Goal: Task Accomplishment & Management: Manage account settings

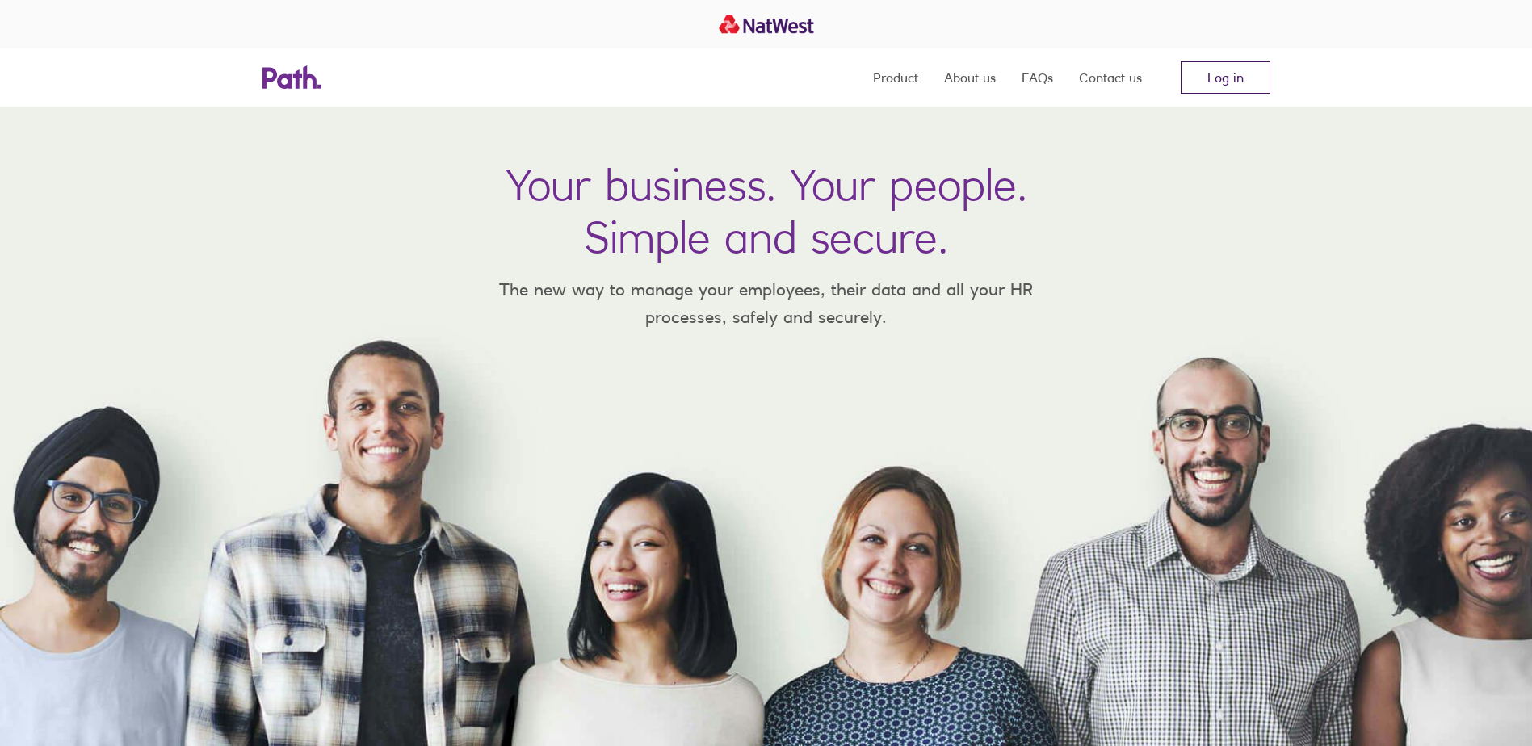
click at [1231, 67] on link "Log in" at bounding box center [1226, 77] width 90 height 32
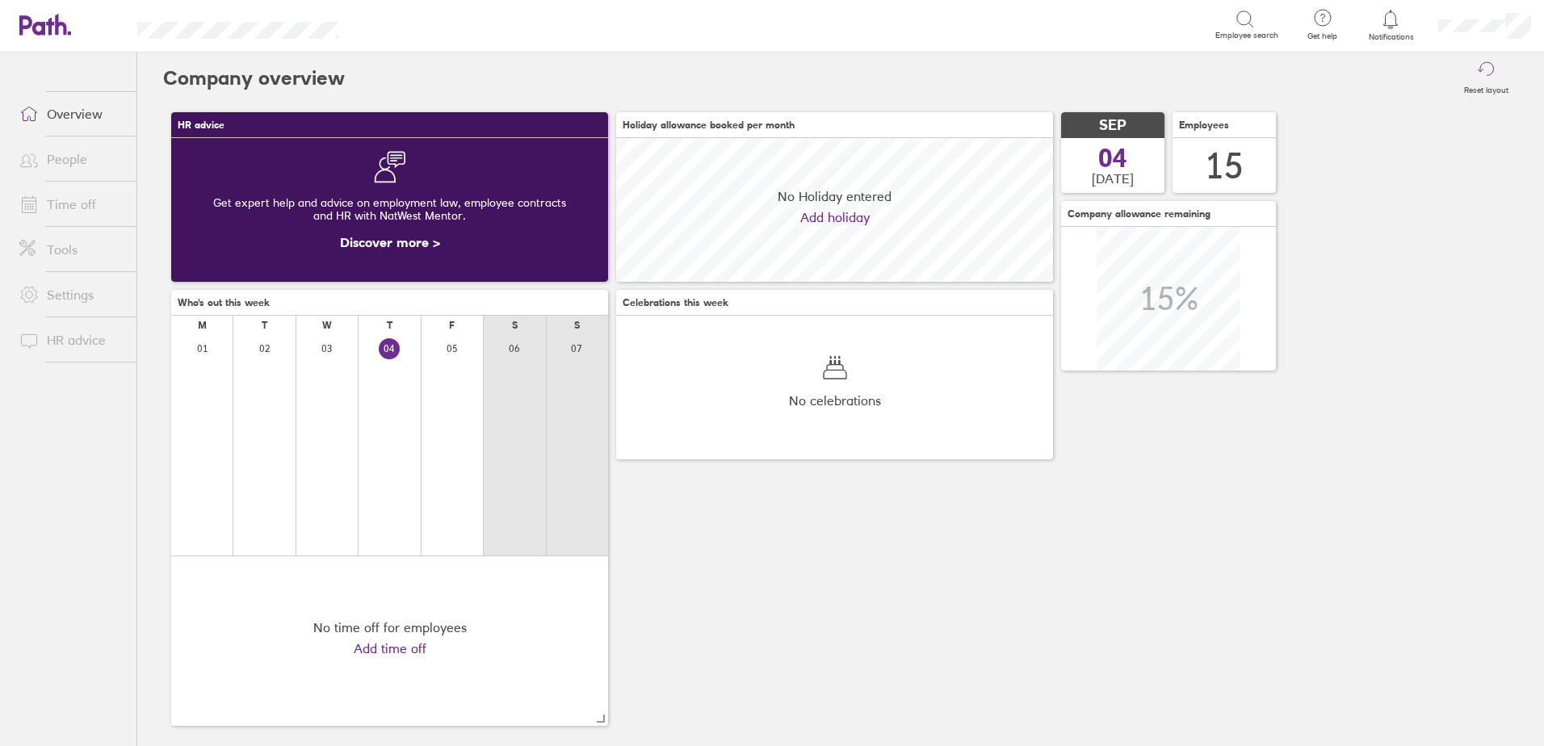
scroll to position [144, 437]
click at [1402, 33] on span "Notifications" at bounding box center [1391, 37] width 52 height 10
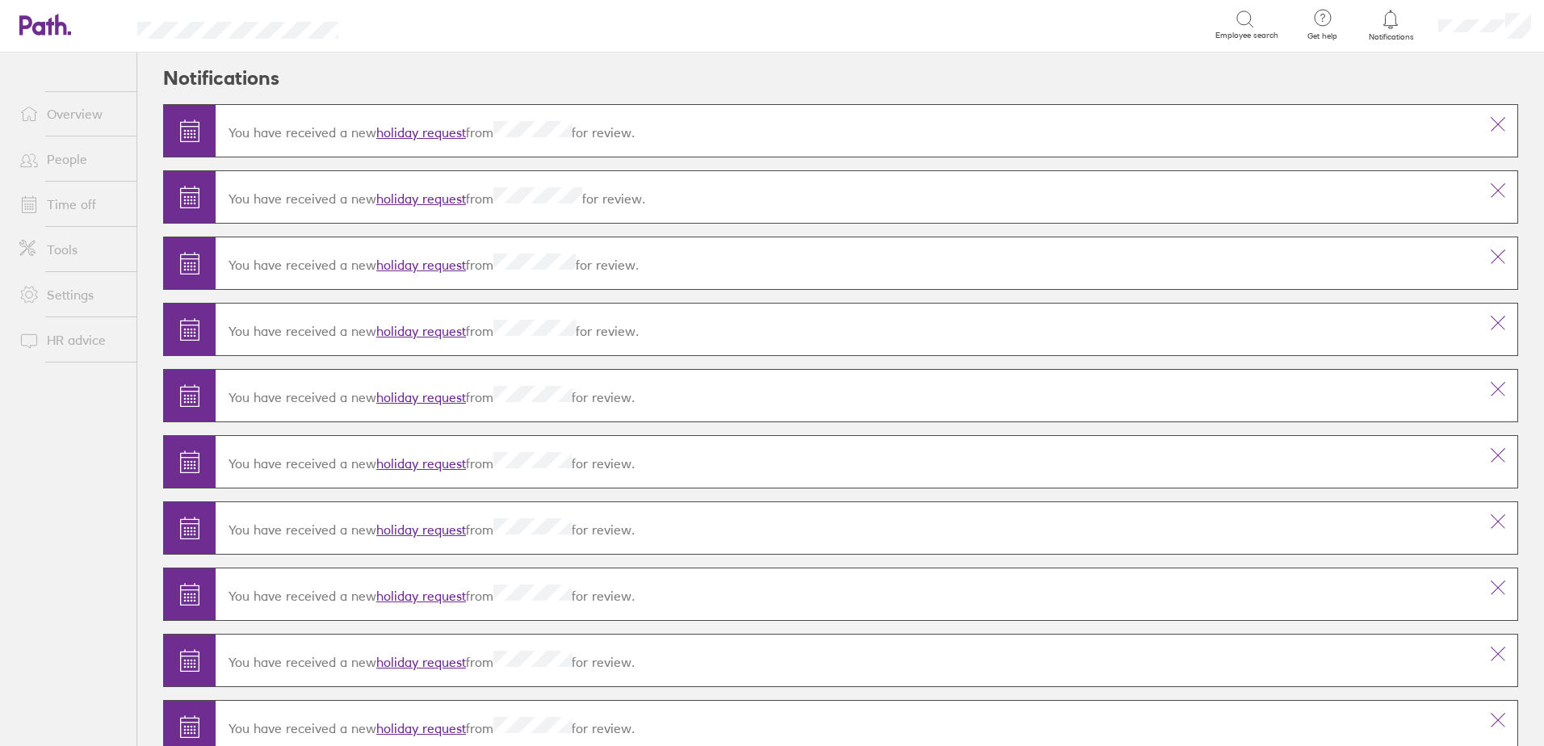
click at [424, 134] on link "holiday request" at bounding box center [421, 132] width 90 height 16
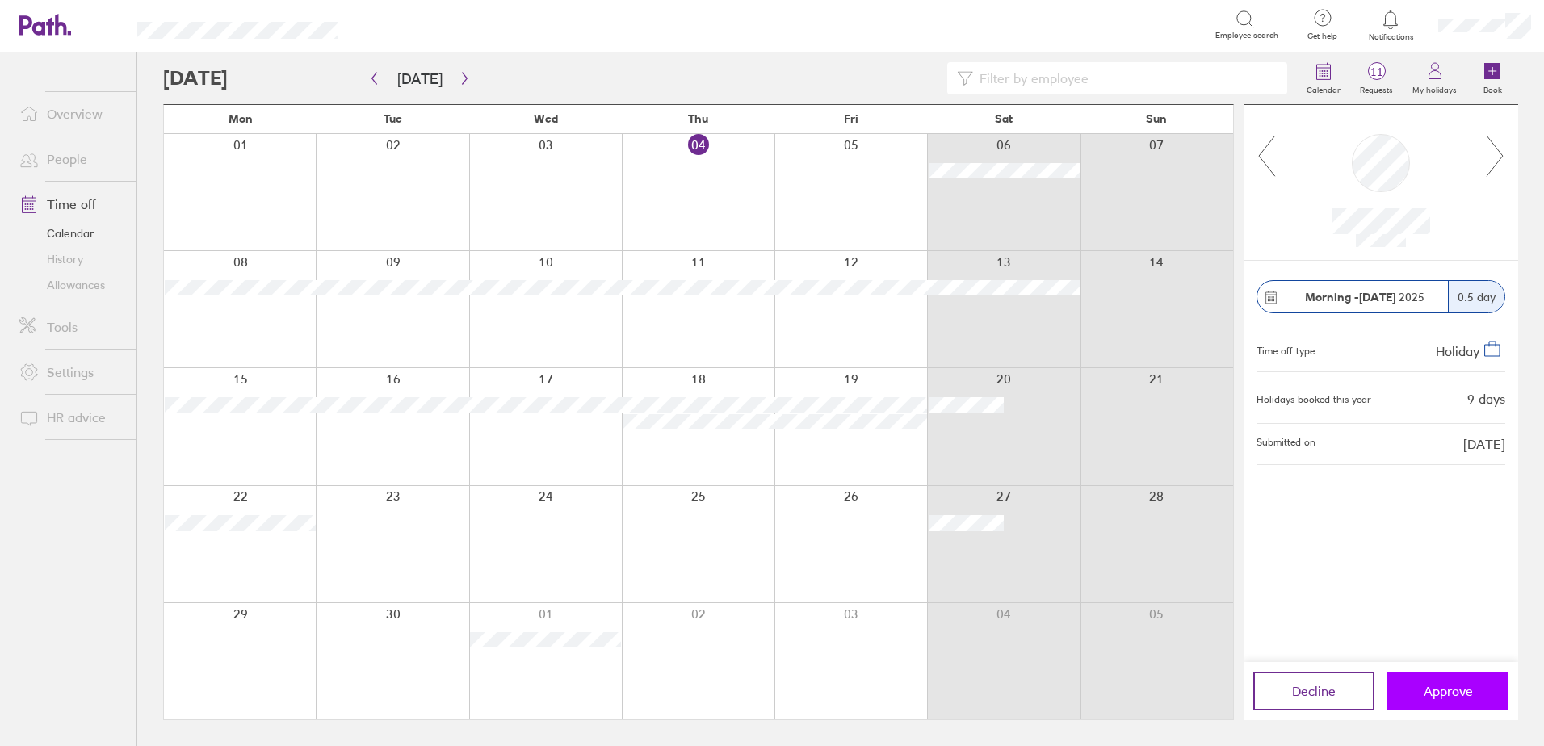
click at [1421, 683] on button "Approve" at bounding box center [1447, 691] width 121 height 39
click at [1444, 682] on button "Approve" at bounding box center [1447, 691] width 121 height 39
click at [1432, 694] on span "Approve" at bounding box center [1448, 691] width 49 height 15
click at [459, 78] on icon "button" at bounding box center [465, 78] width 12 height 13
click at [457, 85] on button "button" at bounding box center [465, 78] width 20 height 27
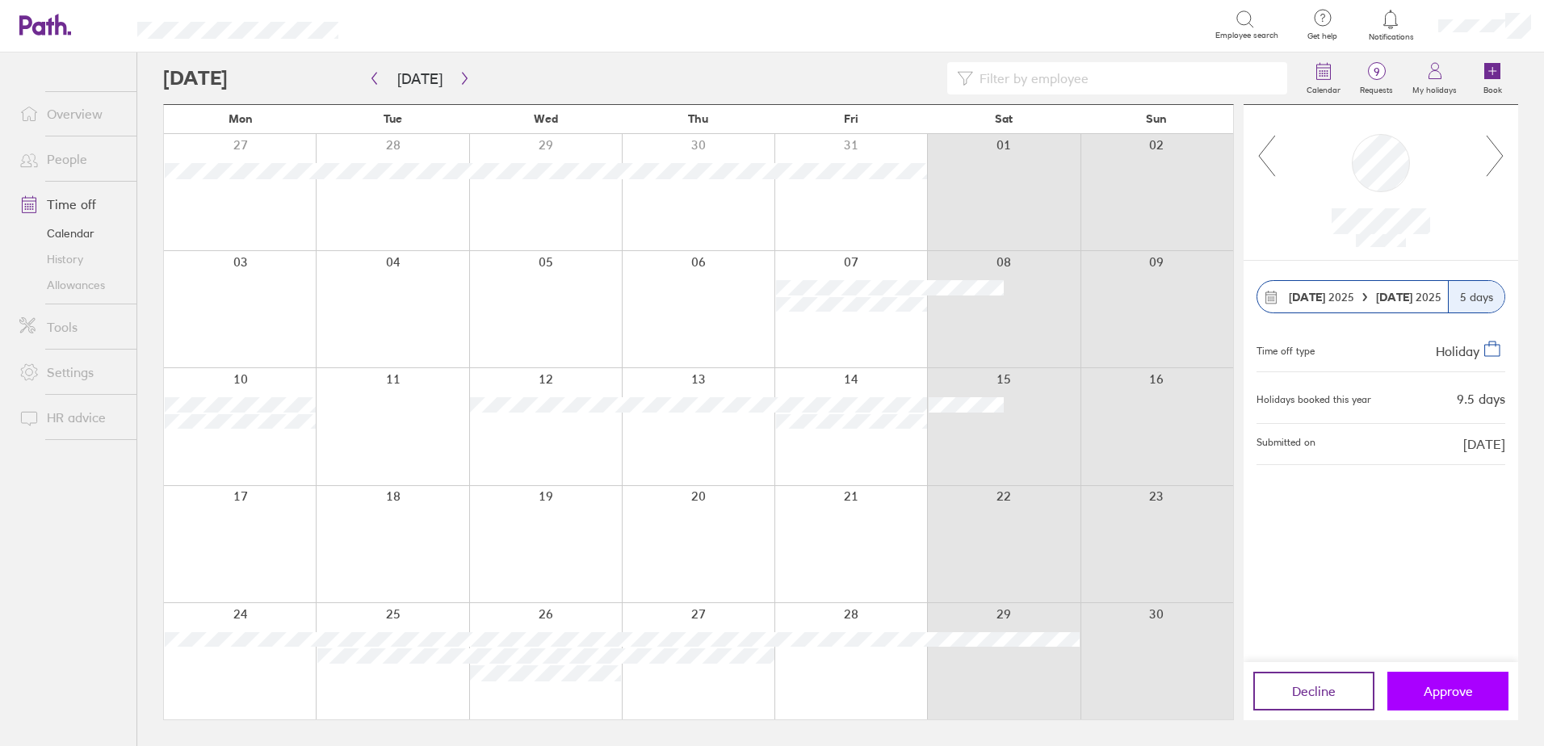
click at [1429, 696] on span "Approve" at bounding box center [1448, 691] width 49 height 15
click at [1412, 688] on button "Approve" at bounding box center [1447, 691] width 121 height 39
click at [459, 79] on icon "button" at bounding box center [465, 78] width 12 height 13
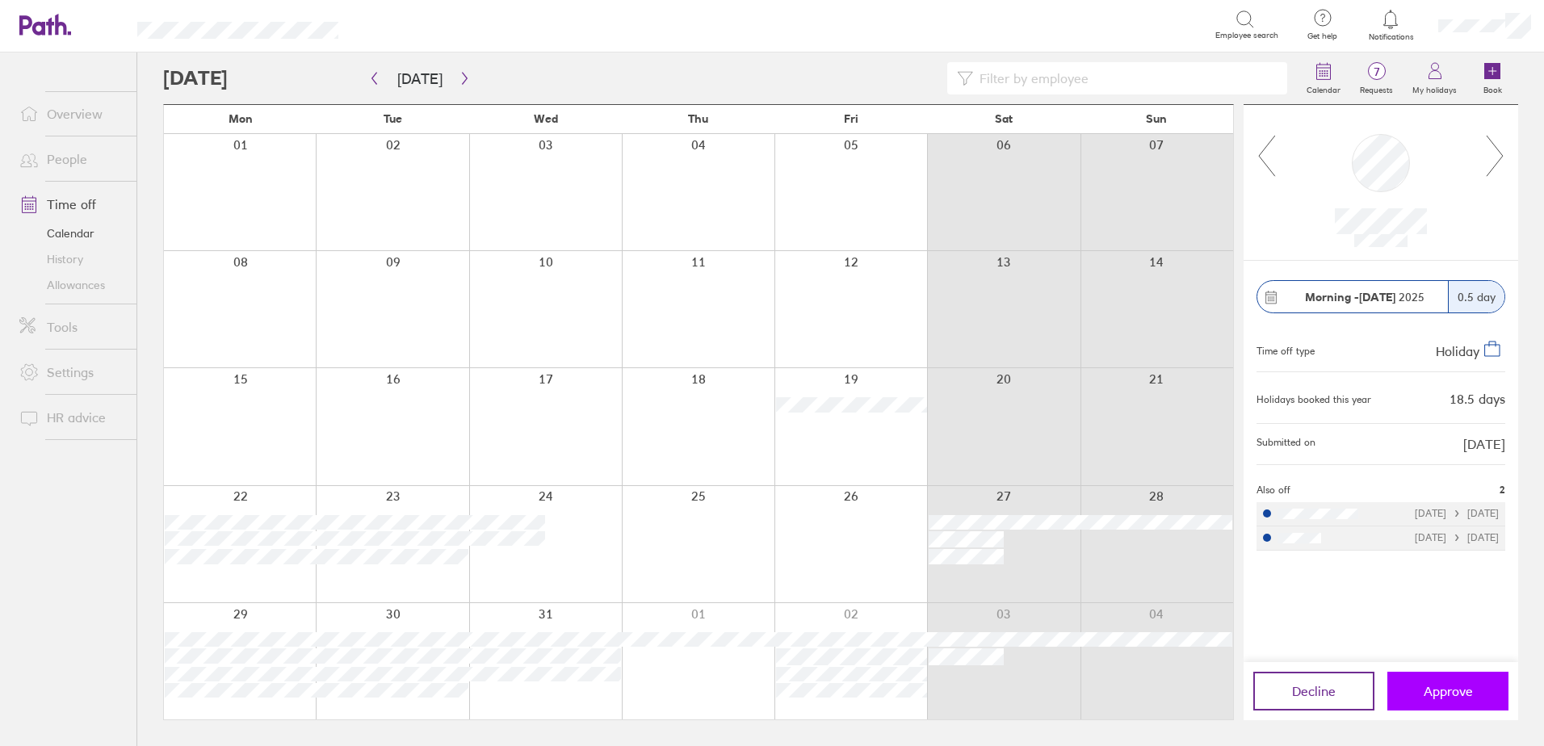
click at [1432, 686] on span "Approve" at bounding box center [1448, 691] width 49 height 15
click at [1498, 162] on icon at bounding box center [1495, 156] width 16 height 40
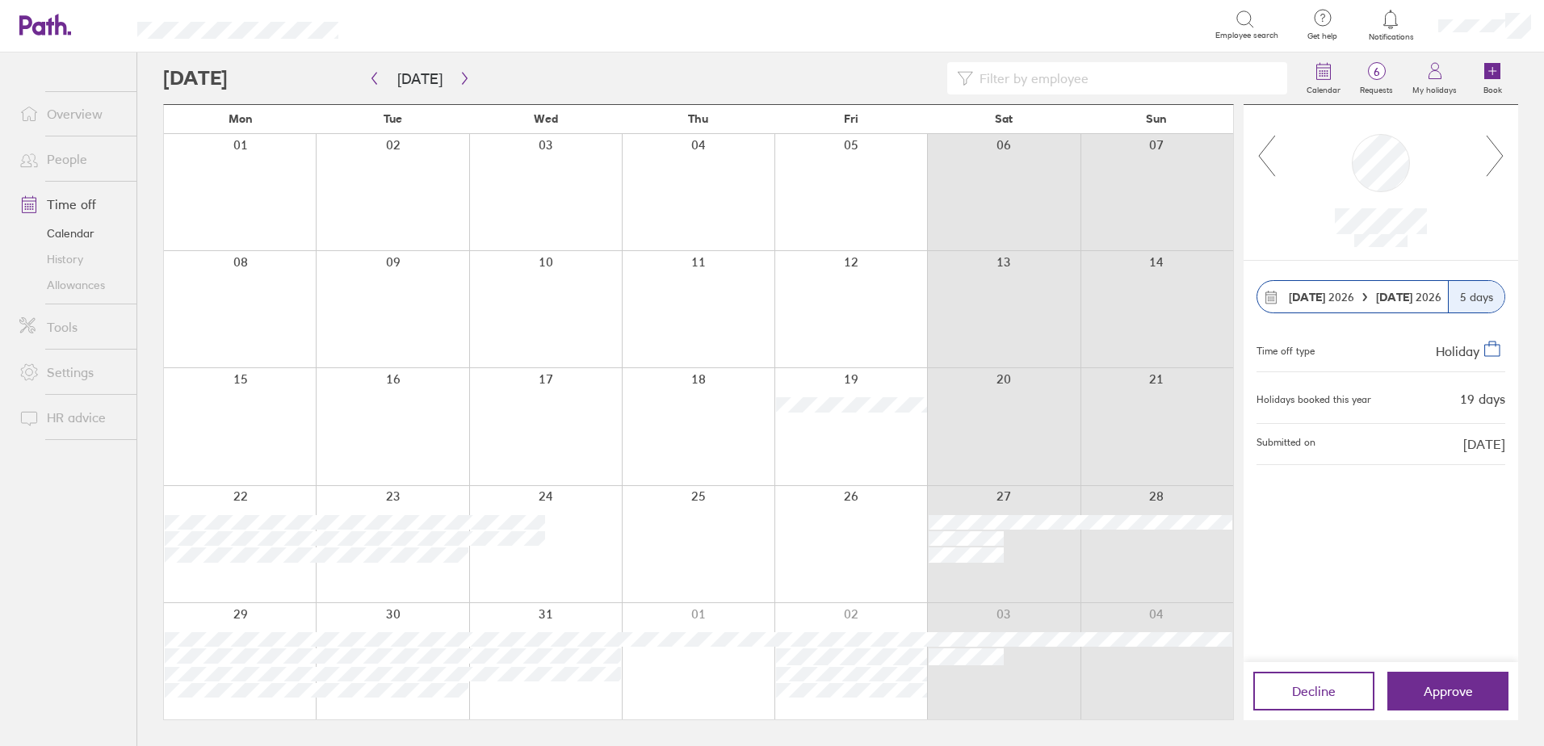
click at [1277, 170] on div at bounding box center [1381, 182] width 208 height 129
click at [1271, 167] on icon at bounding box center [1267, 156] width 20 height 44
